Goal: Information Seeking & Learning: Learn about a topic

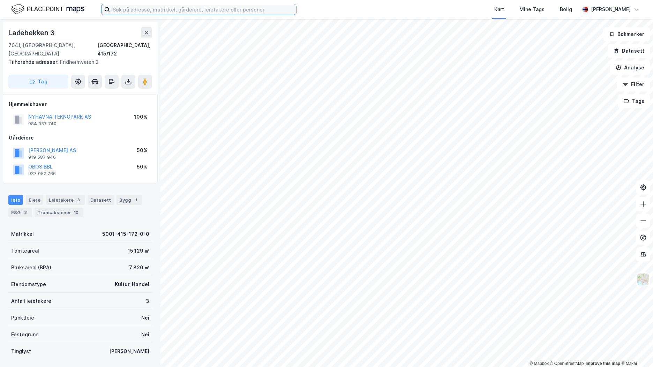
click at [157, 9] on input at bounding box center [203, 9] width 186 height 10
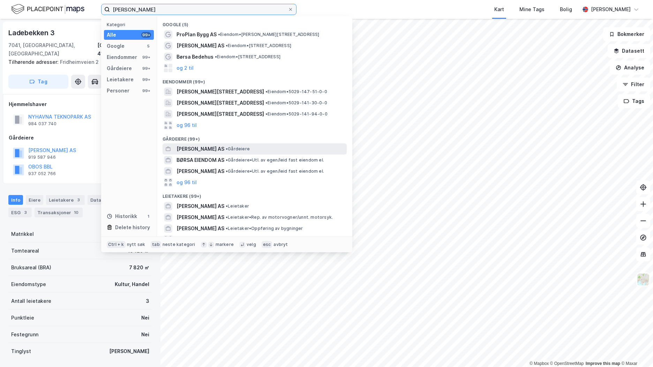
type input "[PERSON_NAME]"
click at [232, 146] on span "• Gårdeiere" at bounding box center [238, 149] width 24 height 6
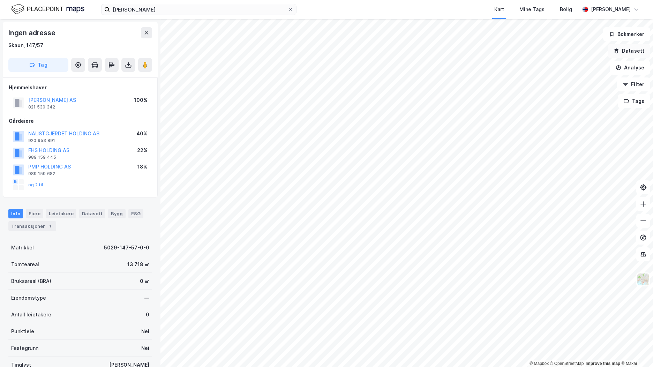
click at [640, 51] on button "Datasett" at bounding box center [629, 51] width 43 height 14
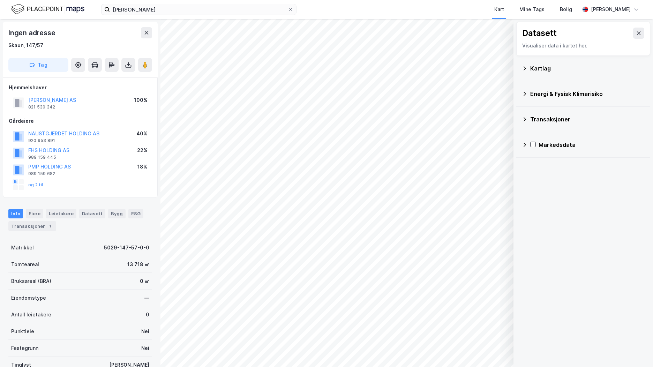
click at [543, 69] on div "Kartlag" at bounding box center [588, 68] width 114 height 8
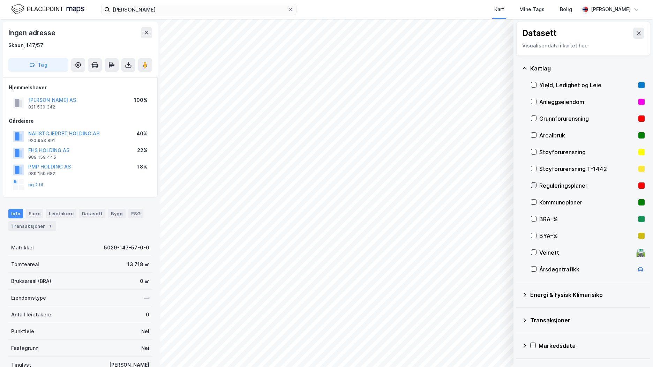
click at [536, 184] on icon at bounding box center [534, 185] width 5 height 5
click at [633, 29] on button at bounding box center [638, 33] width 11 height 11
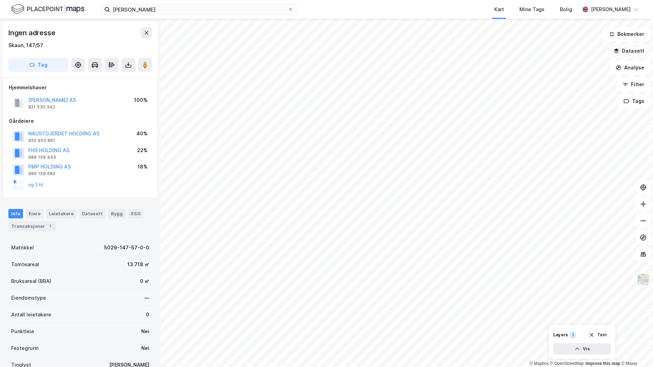
click at [637, 51] on button "Datasett" at bounding box center [629, 51] width 43 height 14
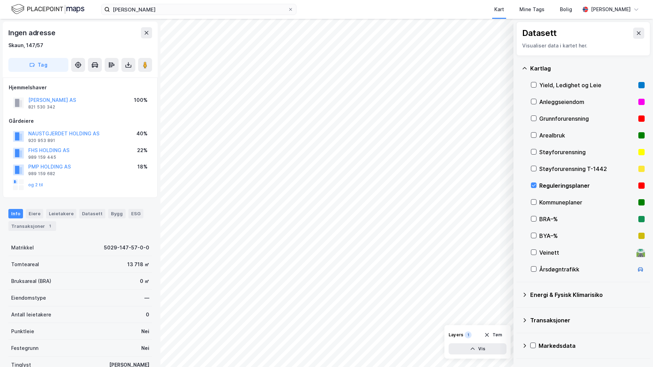
click at [636, 33] on icon at bounding box center [639, 33] width 6 height 6
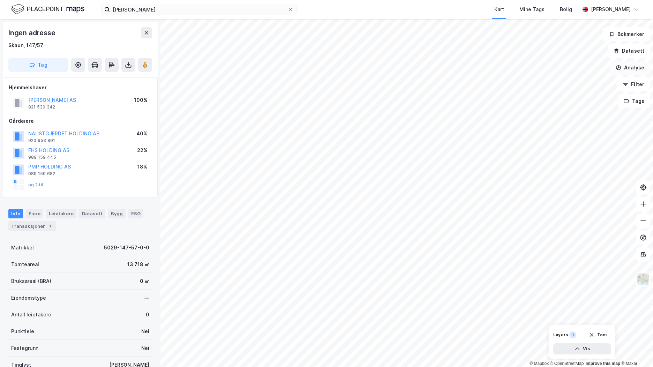
click at [636, 64] on button "Analyse" at bounding box center [630, 68] width 40 height 14
click at [581, 78] on div "Tegn område" at bounding box center [565, 83] width 80 height 12
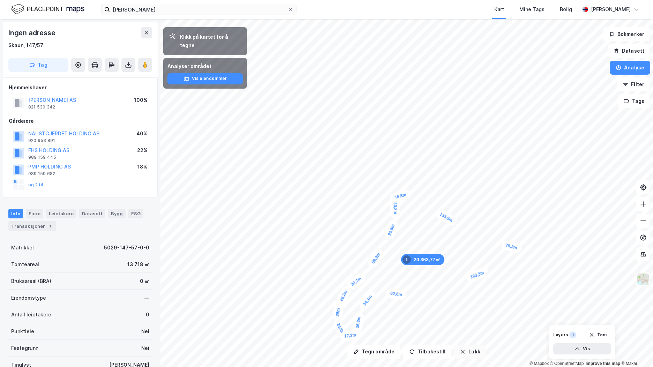
click at [468, 355] on button "Lukk" at bounding box center [470, 352] width 32 height 14
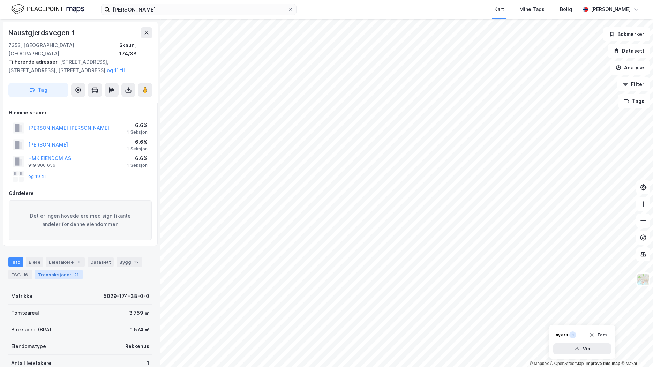
click at [59, 270] on div "Transaksjoner 21" at bounding box center [59, 275] width 48 height 10
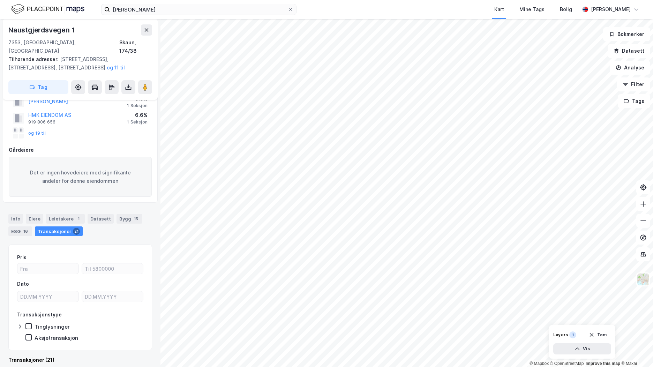
scroll to position [183, 0]
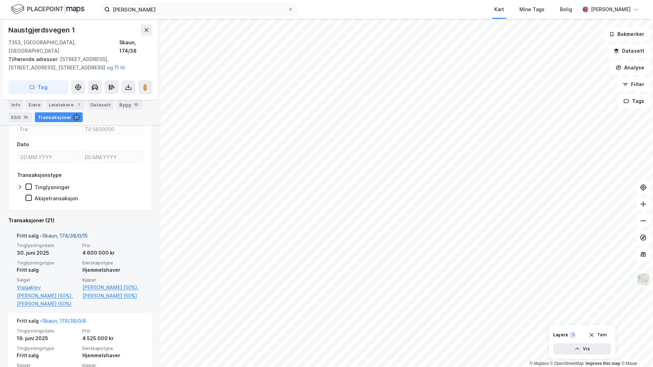
click at [81, 233] on link "Skaun, 174/38/0/15" at bounding box center [64, 236] width 45 height 6
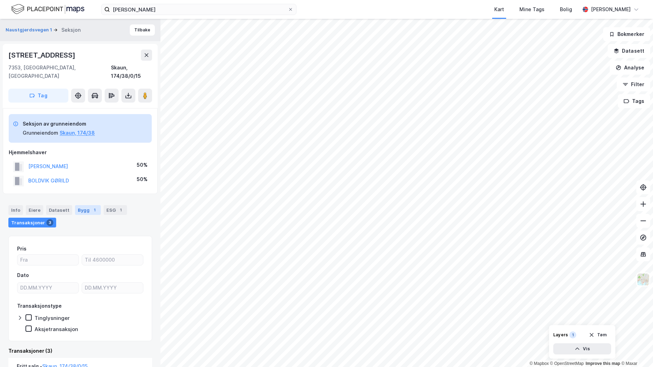
click at [85, 205] on div "Bygg 1" at bounding box center [88, 210] width 26 height 10
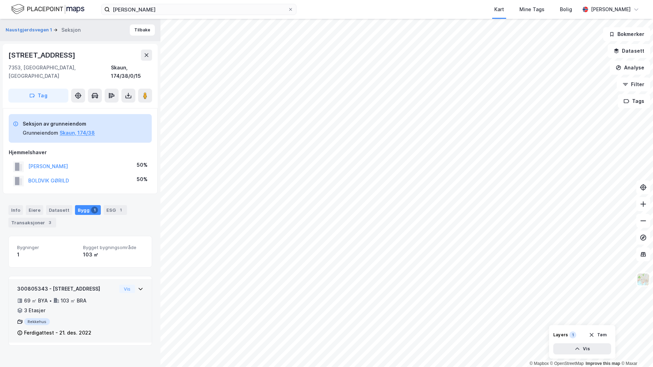
click at [106, 307] on div "300805343 - Naustgjerdsvegen 31 69 ㎡ BYA • 103 ㎡ BRA • 3 Etasjer Rekkehus Ferdi…" at bounding box center [66, 311] width 99 height 52
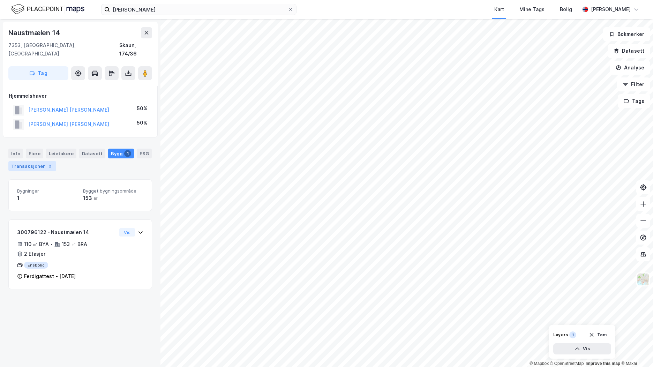
click at [46, 163] on div "2" at bounding box center [49, 166] width 7 height 7
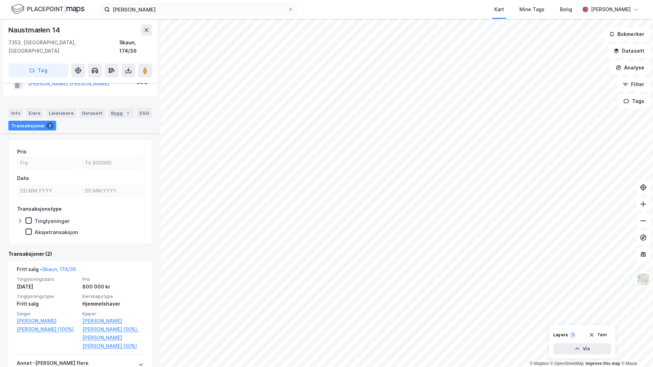
scroll to position [70, 0]
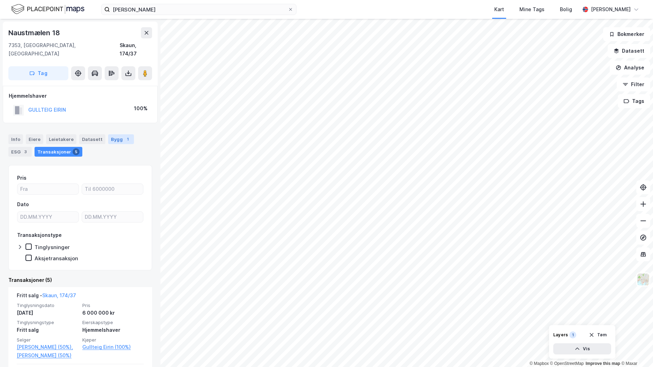
click at [117, 134] on div "Bygg 1" at bounding box center [121, 139] width 26 height 10
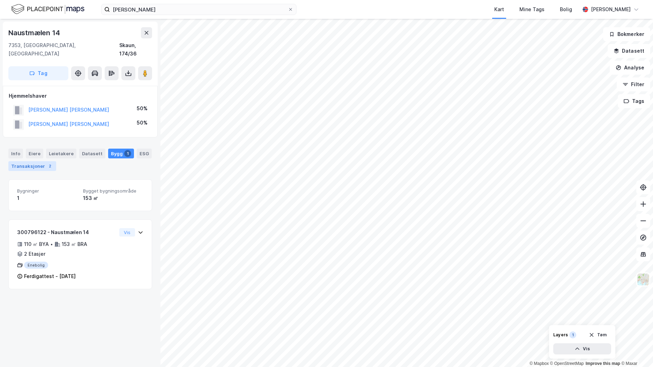
click at [46, 163] on div "2" at bounding box center [49, 166] width 7 height 7
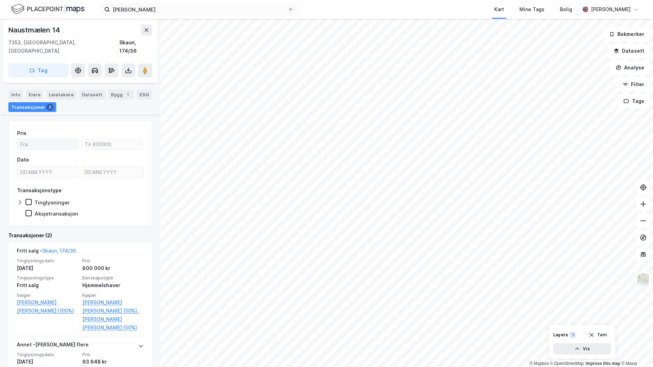
scroll to position [70, 0]
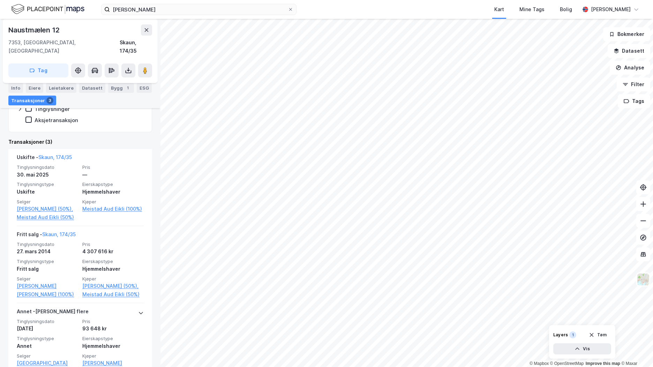
scroll to position [140, 0]
